Goal: Book appointment/travel/reservation

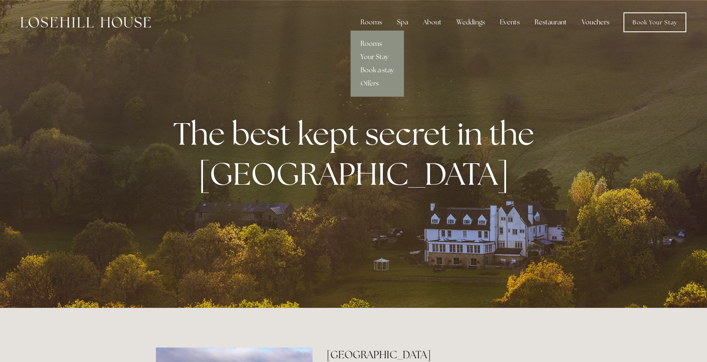
click at [375, 44] on link "Rooms" at bounding box center [377, 43] width 53 height 13
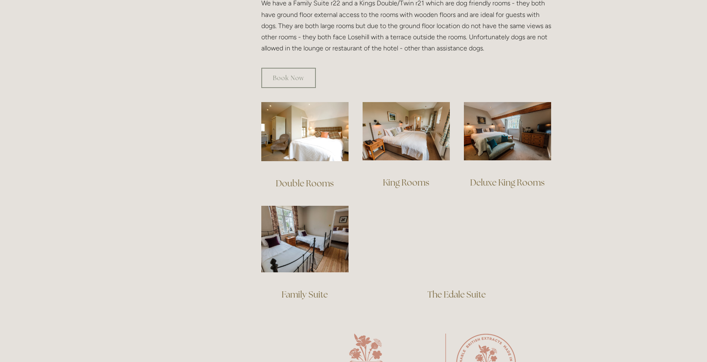
scroll to position [508, 0]
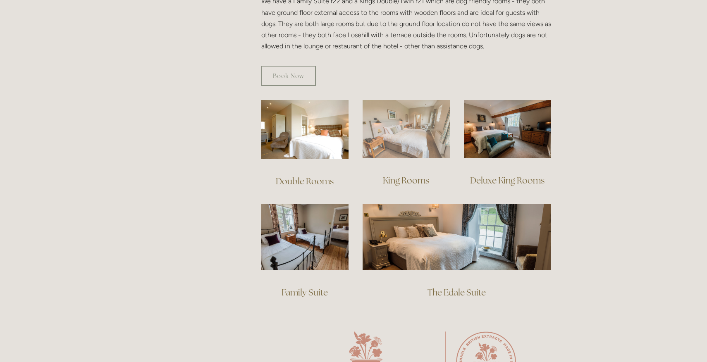
click at [408, 136] on img at bounding box center [406, 129] width 87 height 58
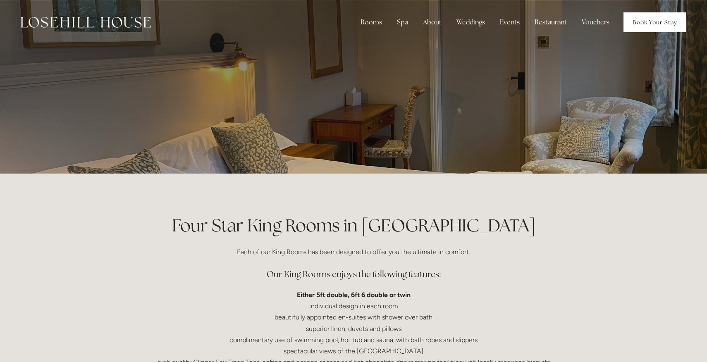
click at [657, 22] on link "Book Your Stay" at bounding box center [655, 22] width 63 height 20
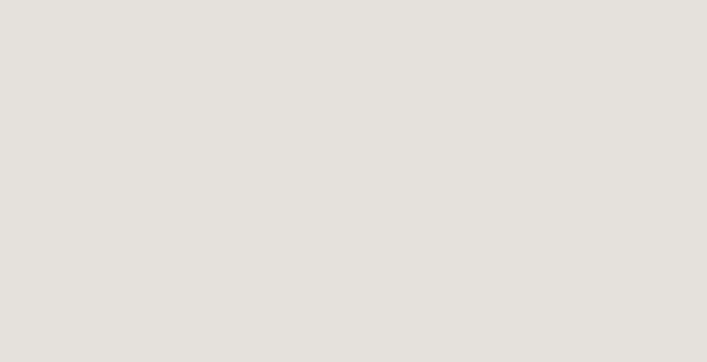
scroll to position [127, 0]
